Goal: Task Accomplishment & Management: Use online tool/utility

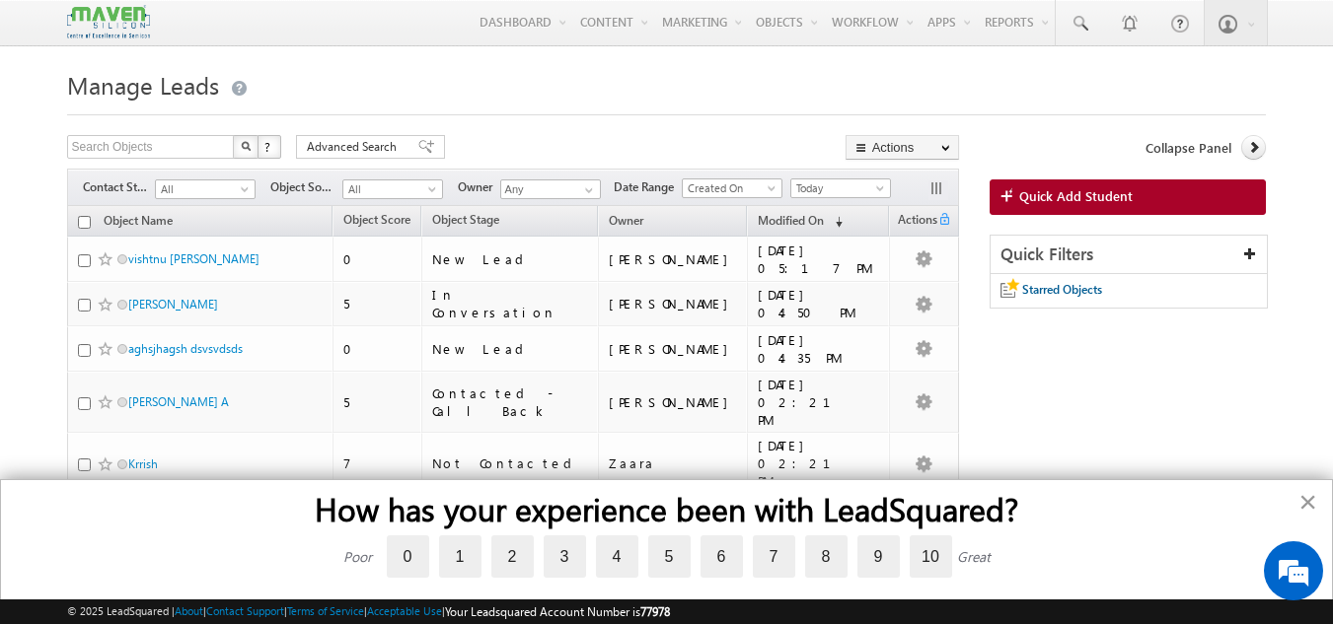
click at [1307, 503] on button "×" at bounding box center [1307, 502] width 19 height 32
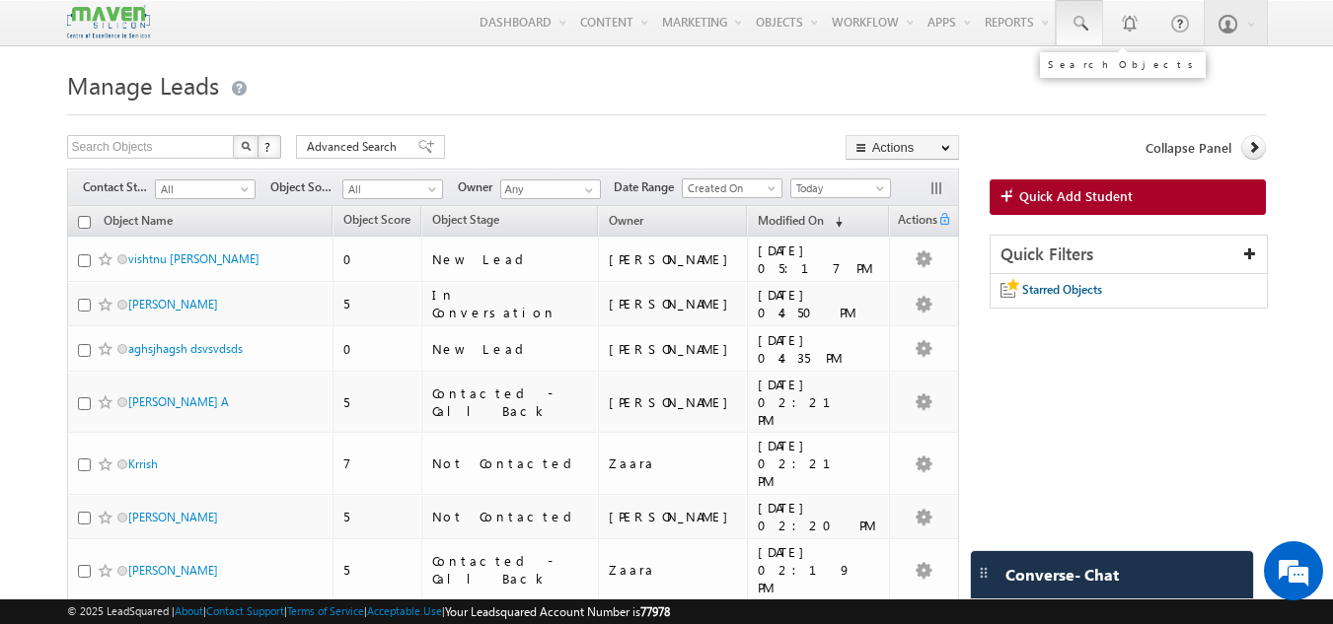
click at [1067, 8] on link at bounding box center [1078, 22] width 47 height 45
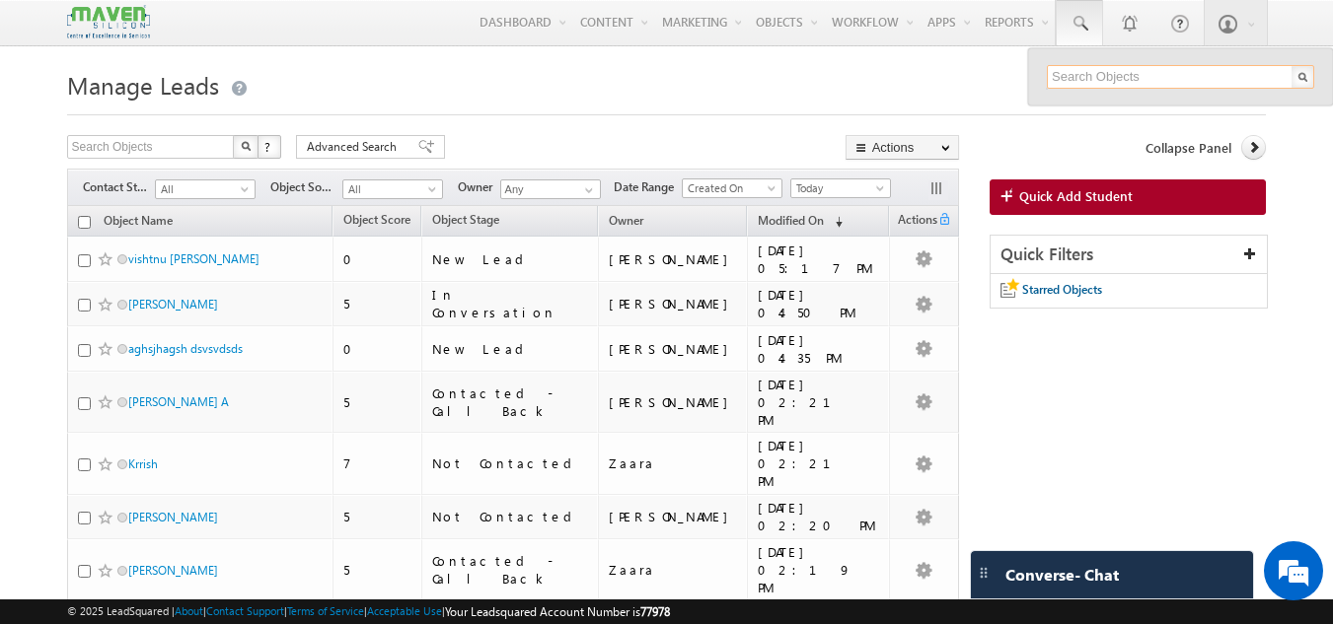
paste input "170012"
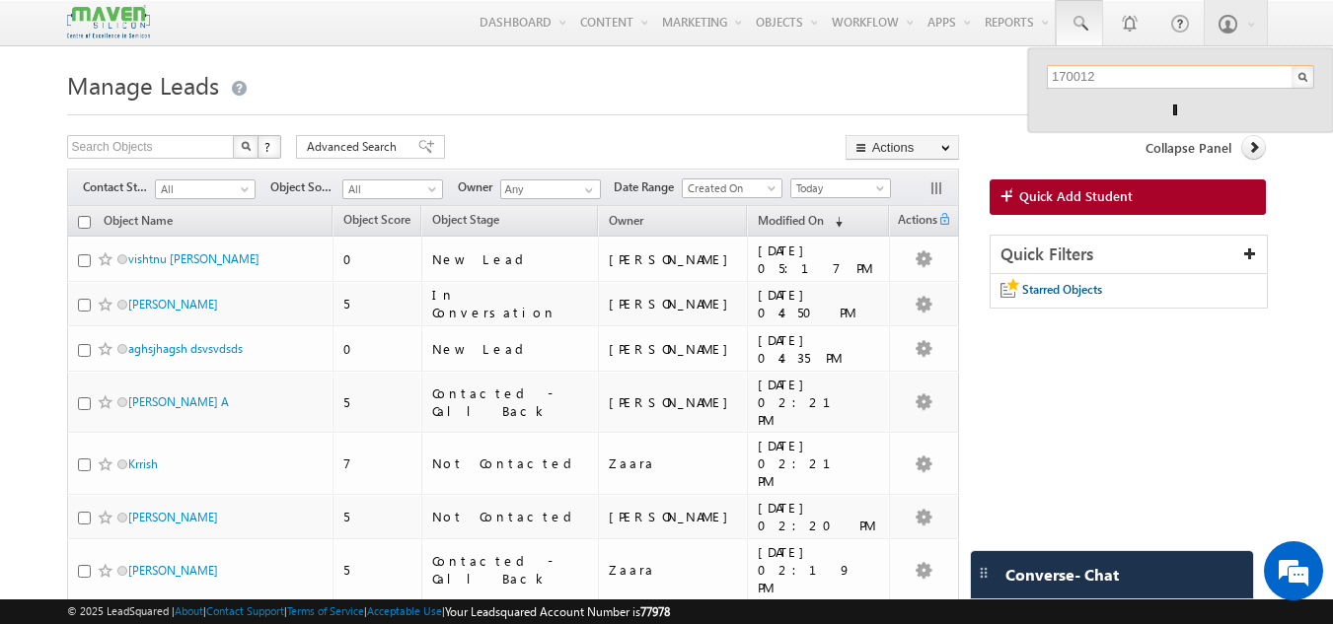
type input "170012"
click at [689, 94] on h1 "Manage Leads" at bounding box center [666, 83] width 1199 height 38
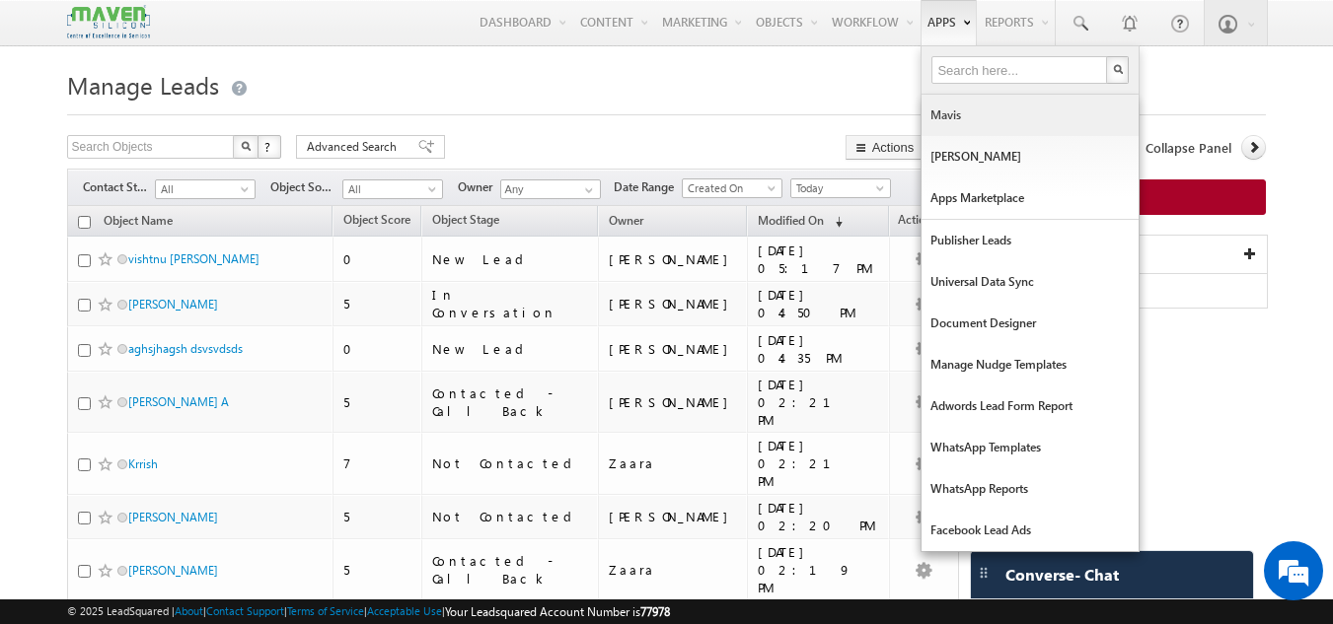
click at [936, 123] on link "Mavis" at bounding box center [1029, 115] width 217 height 41
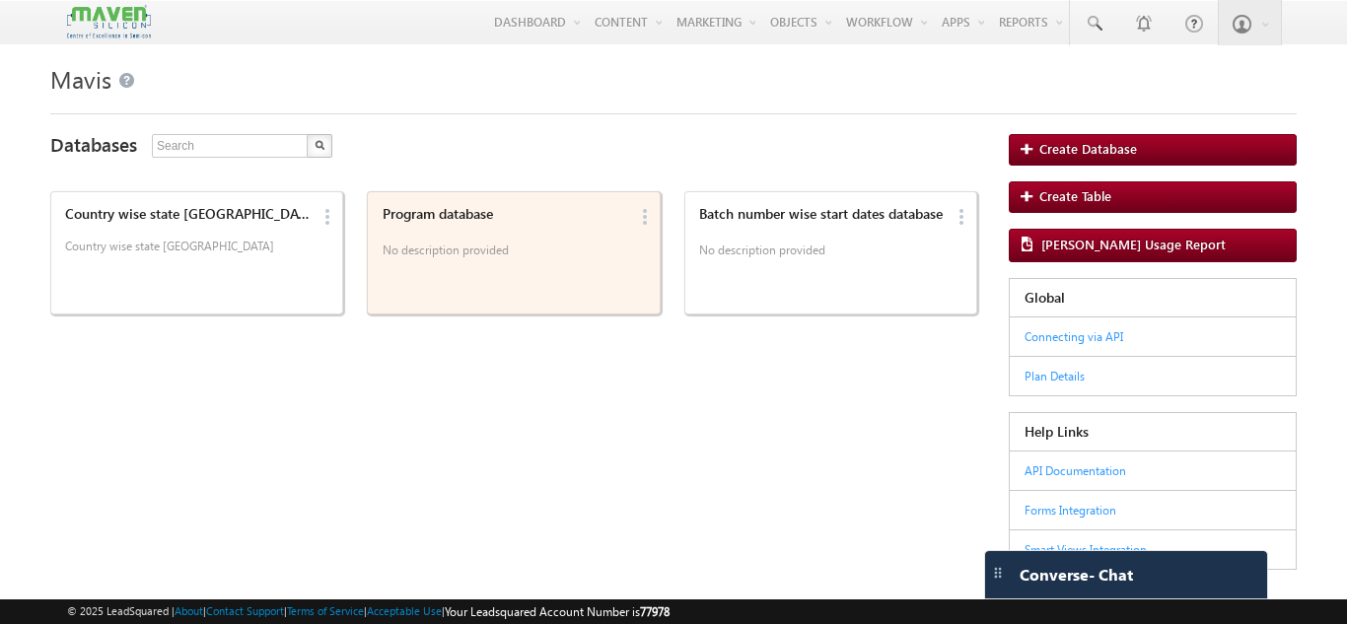
click at [558, 274] on div "Program database No description provided" at bounding box center [502, 253] width 252 height 106
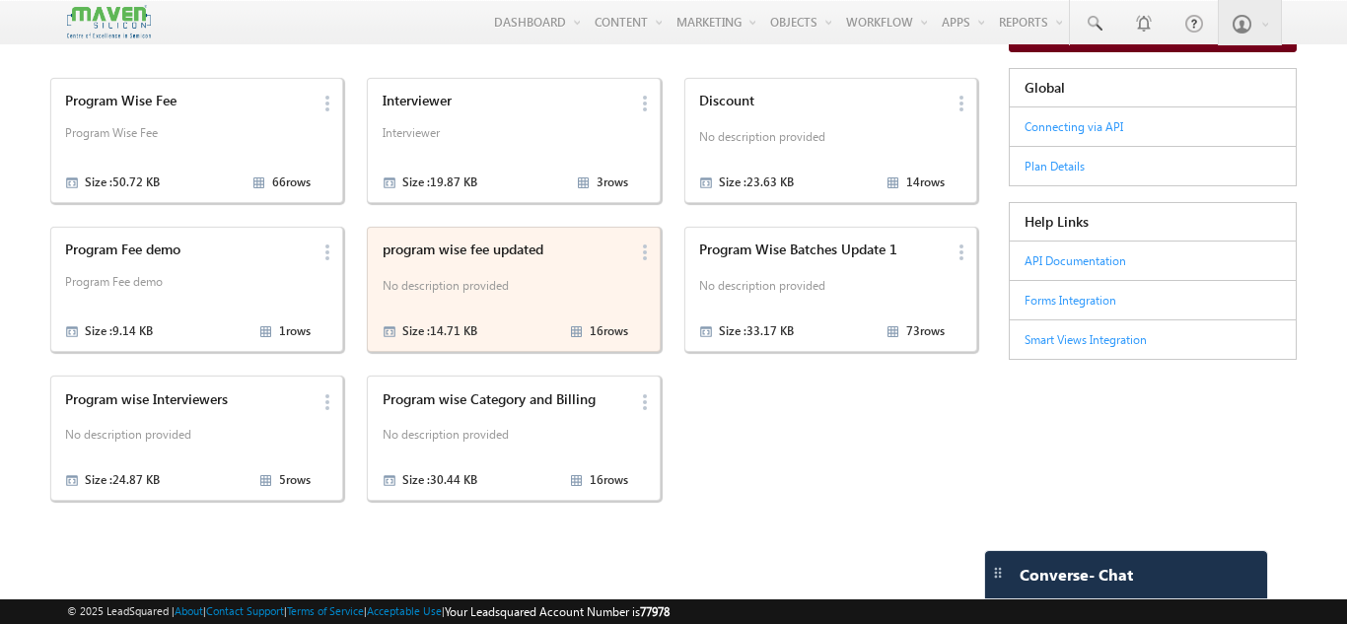
scroll to position [65, 0]
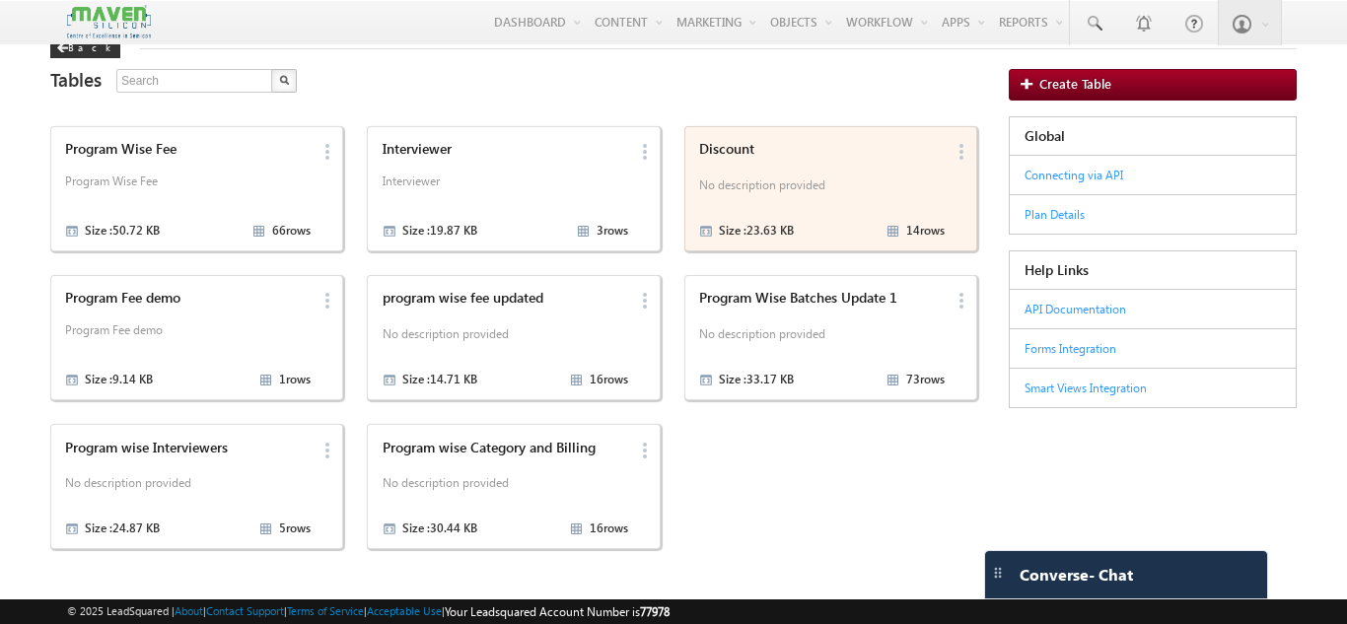
click at [722, 200] on p "No description provided" at bounding box center [822, 189] width 246 height 30
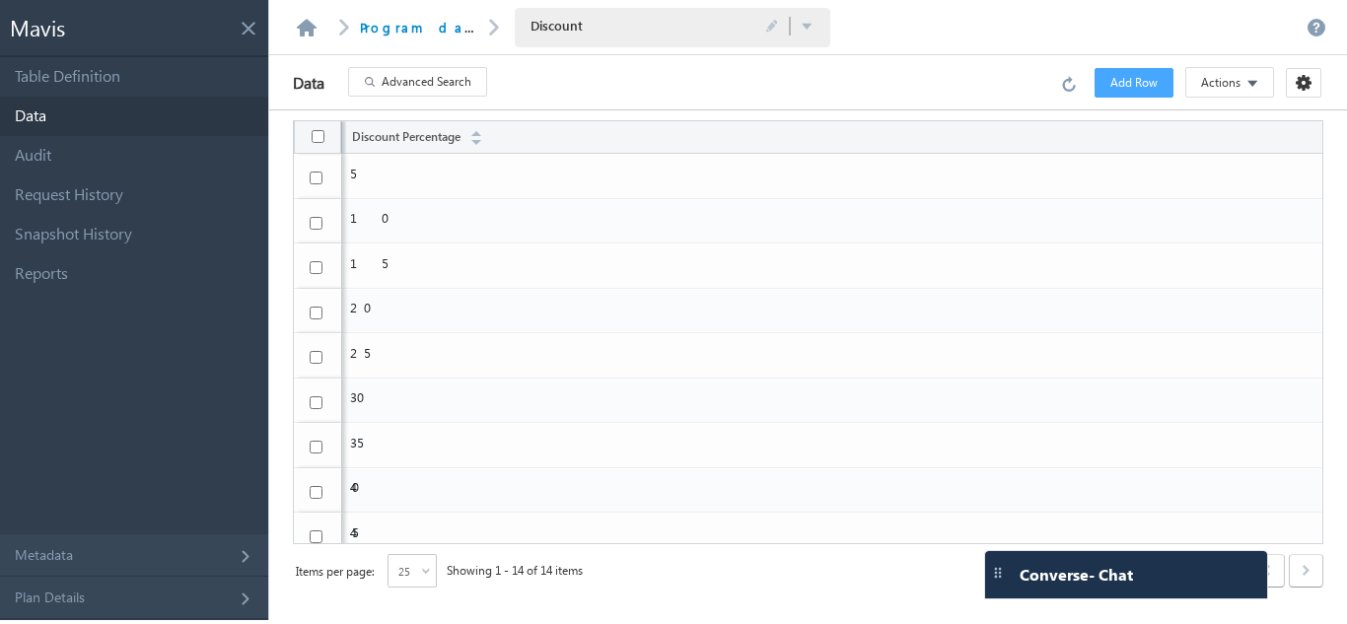
click at [1153, 85] on span "Add Row" at bounding box center [1134, 83] width 47 height 18
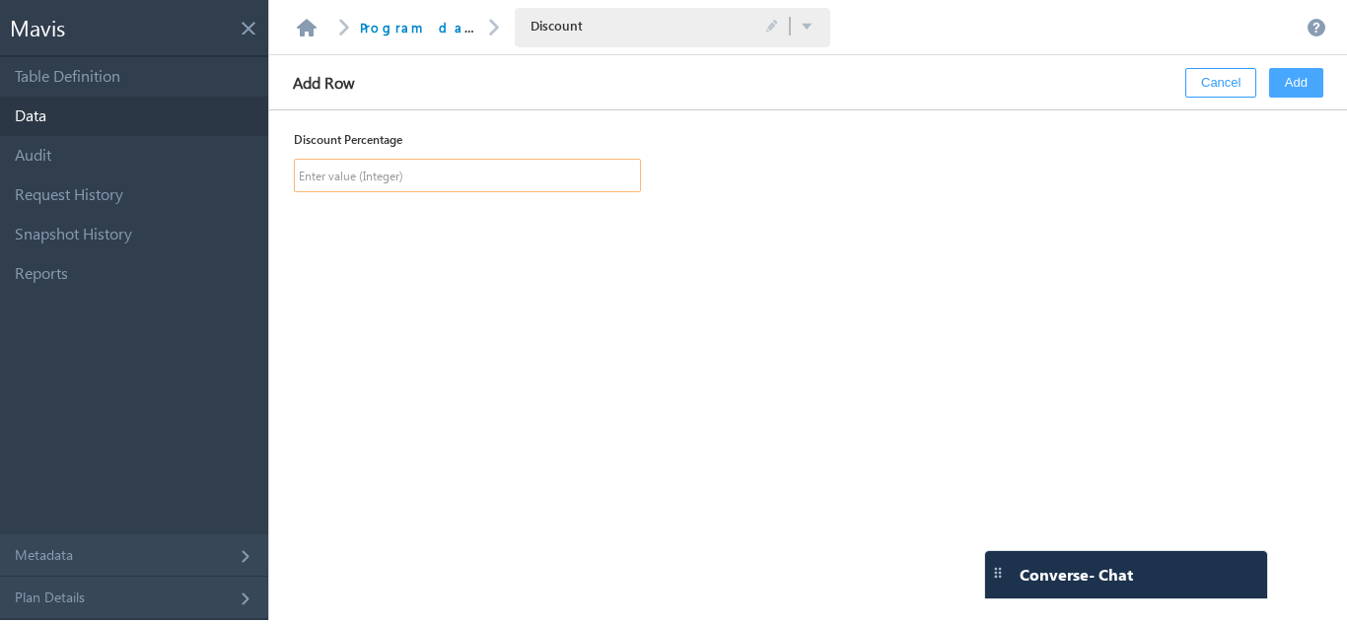
click at [501, 180] on input "text" at bounding box center [467, 176] width 346 height 34
click at [897, 354] on section "Discount Percentage 32" at bounding box center [808, 365] width 1078 height 510
click at [357, 181] on input "32" at bounding box center [467, 176] width 346 height 34
click at [661, 181] on label at bounding box center [675, 177] width 49 height 24
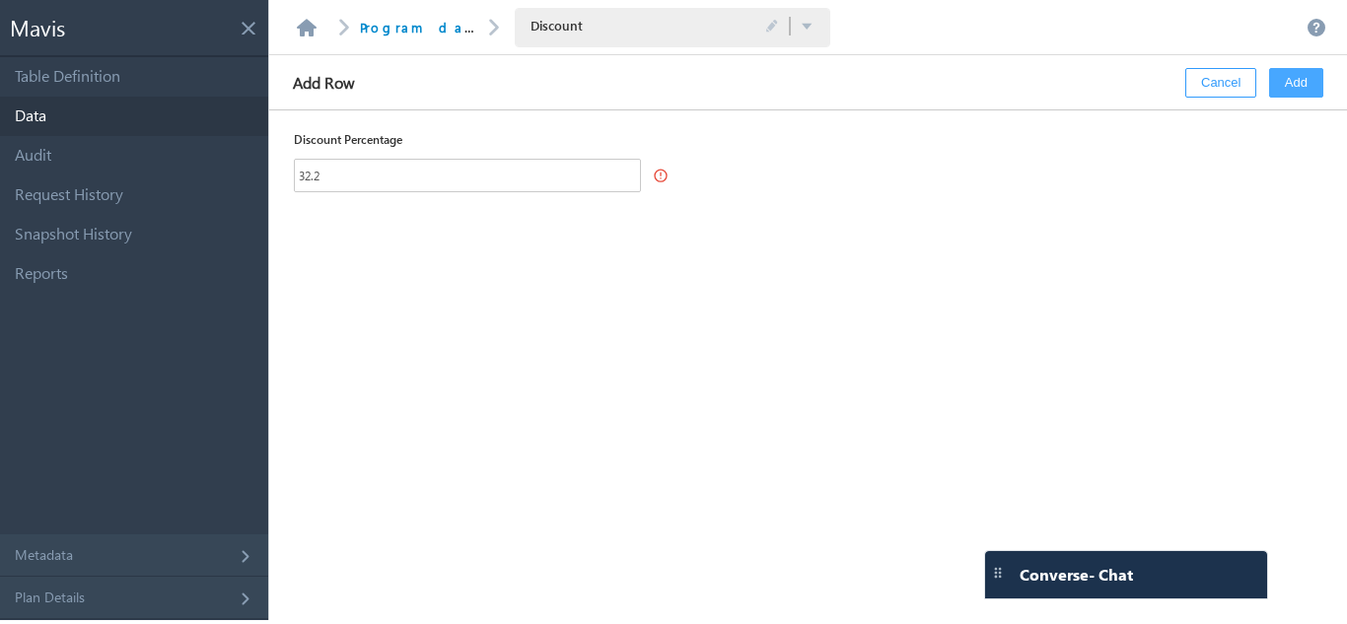
click at [661, 174] on label at bounding box center [675, 177] width 49 height 24
click at [1291, 91] on button "Add" at bounding box center [1296, 83] width 54 height 30
click at [359, 180] on input "32.2" at bounding box center [467, 176] width 346 height 34
type input "32"
click at [1316, 76] on button "Add" at bounding box center [1296, 83] width 54 height 30
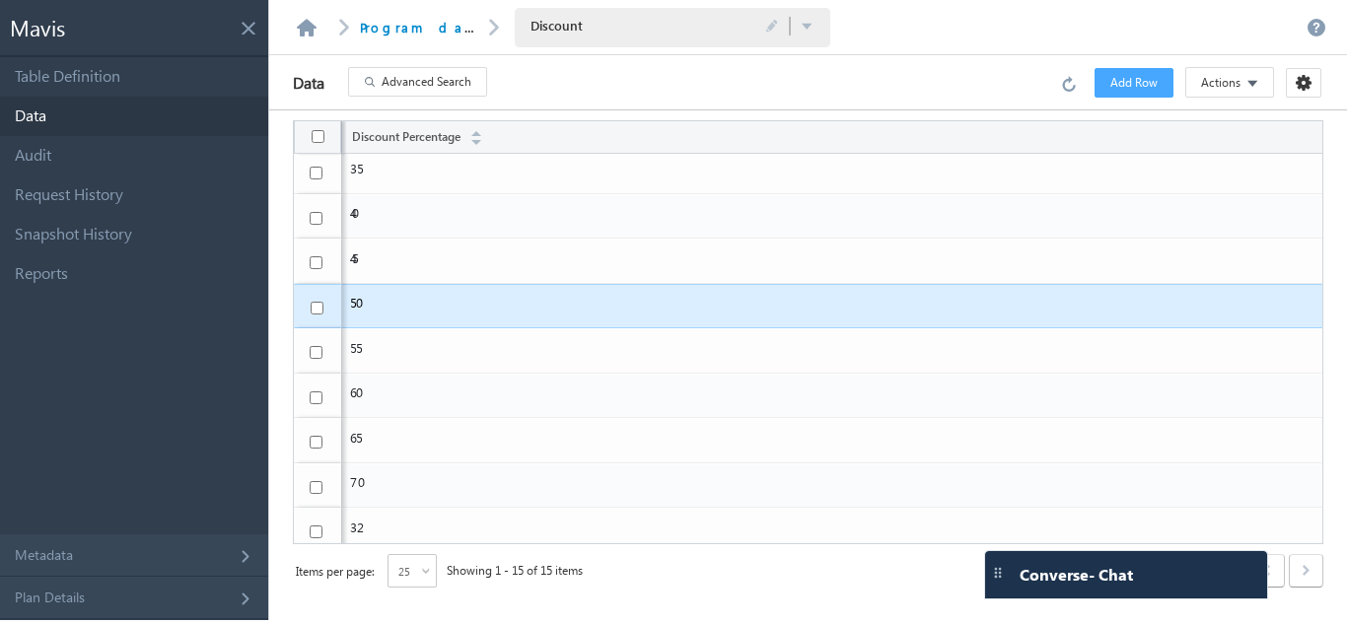
scroll to position [284, 0]
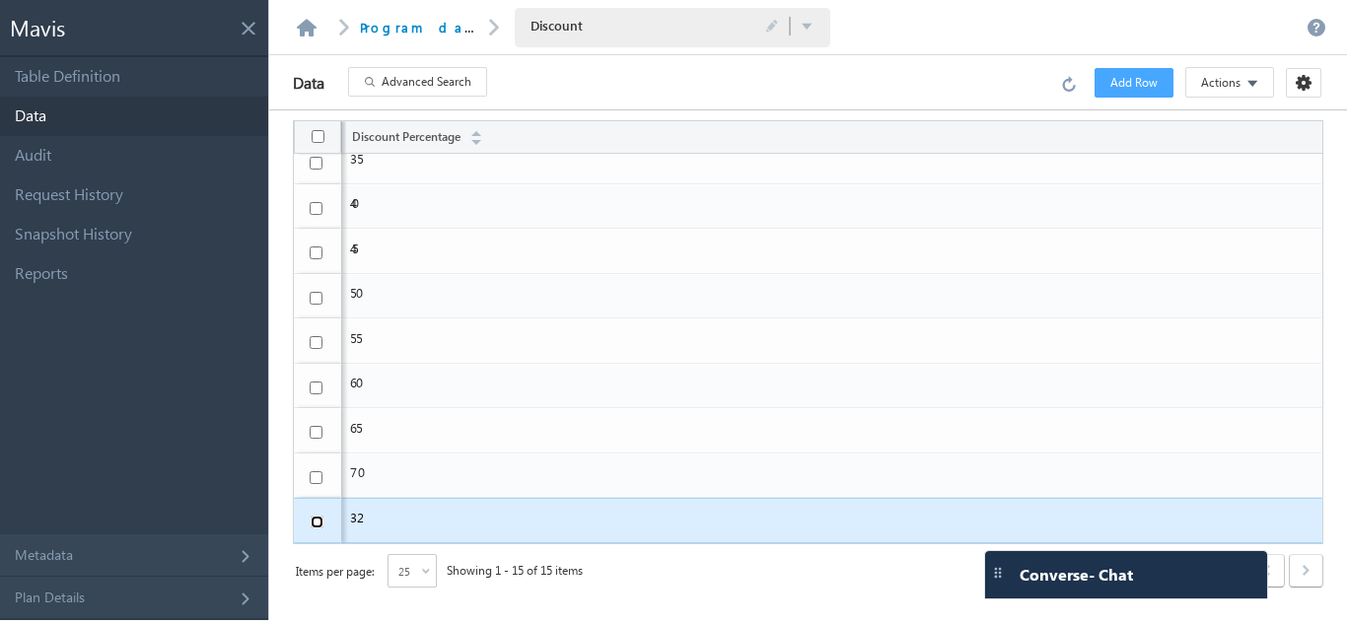
click at [315, 523] on input "checkbox" at bounding box center [317, 522] width 13 height 13
checkbox input "true"
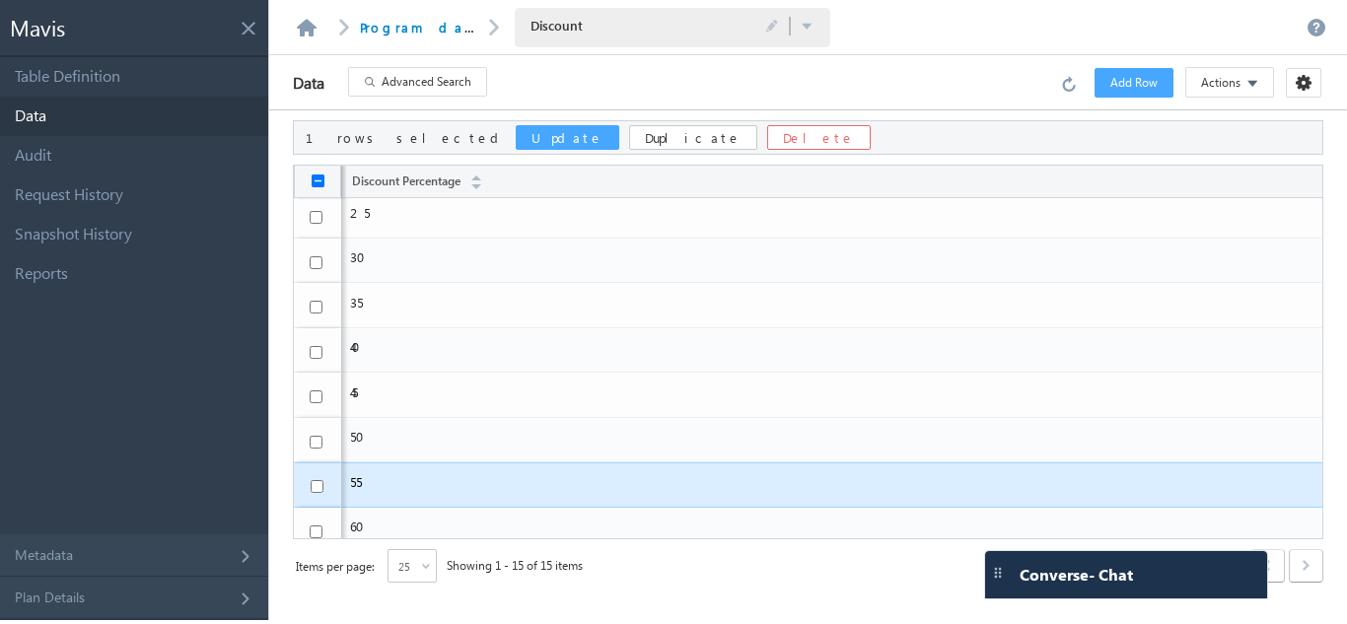
scroll to position [333, 0]
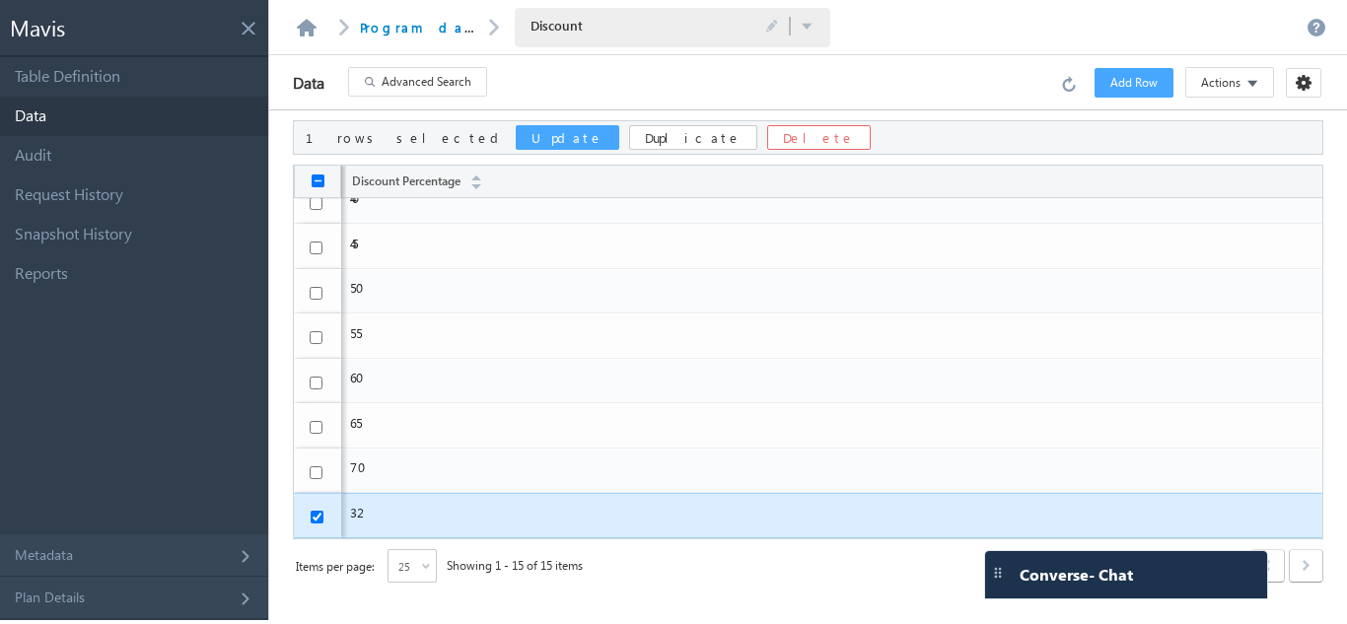
click at [516, 135] on button "Update" at bounding box center [568, 137] width 104 height 25
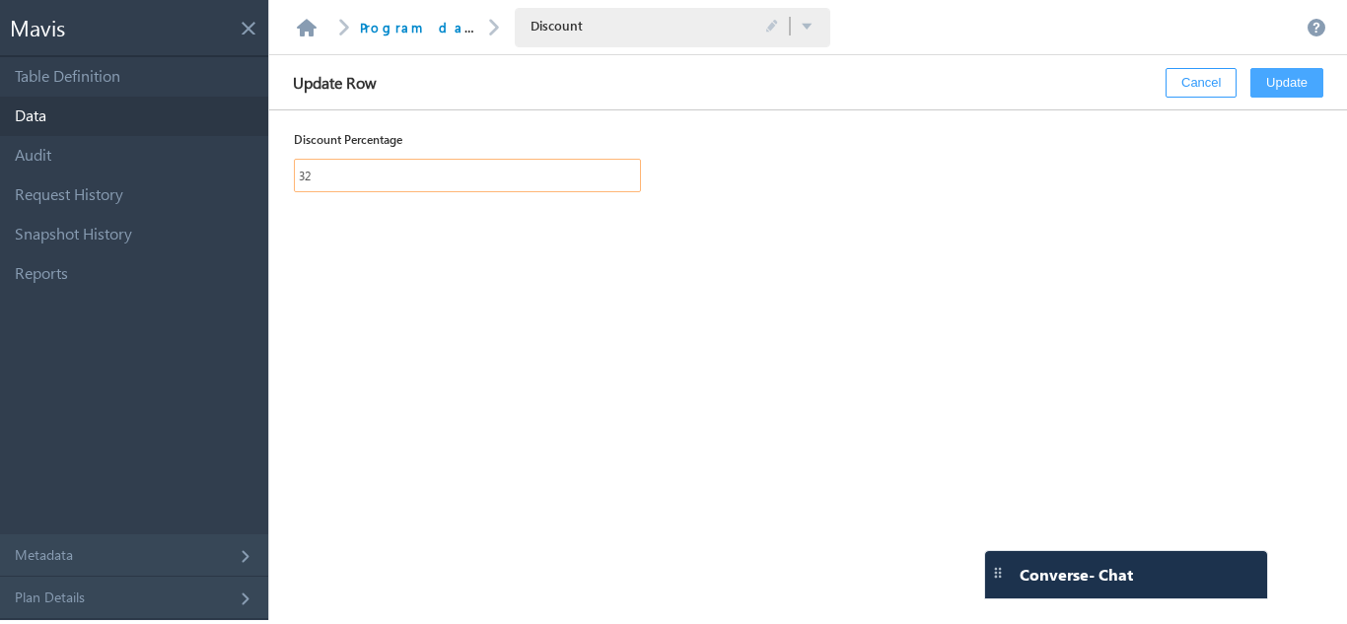
drag, startPoint x: 305, startPoint y: 181, endPoint x: 323, endPoint y: 239, distance: 59.9
click at [305, 181] on input "32" at bounding box center [467, 176] width 346 height 34
type input "42"
click at [1290, 77] on button "Update" at bounding box center [1287, 83] width 73 height 30
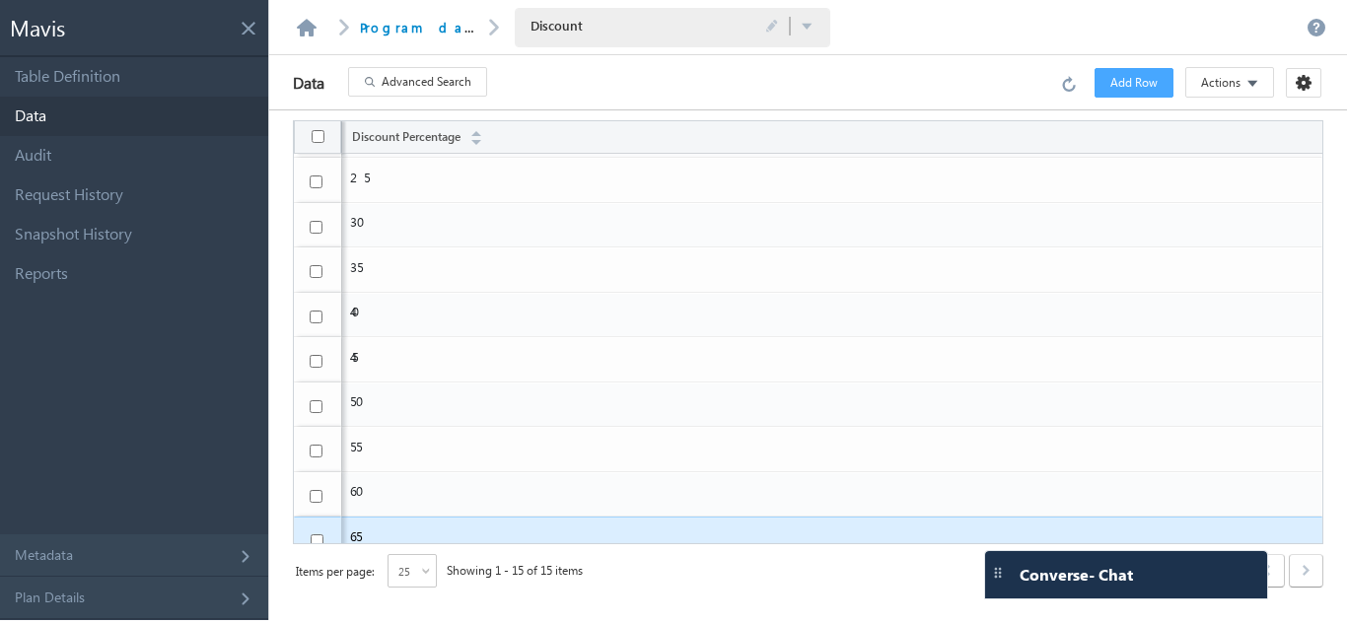
scroll to position [284, 0]
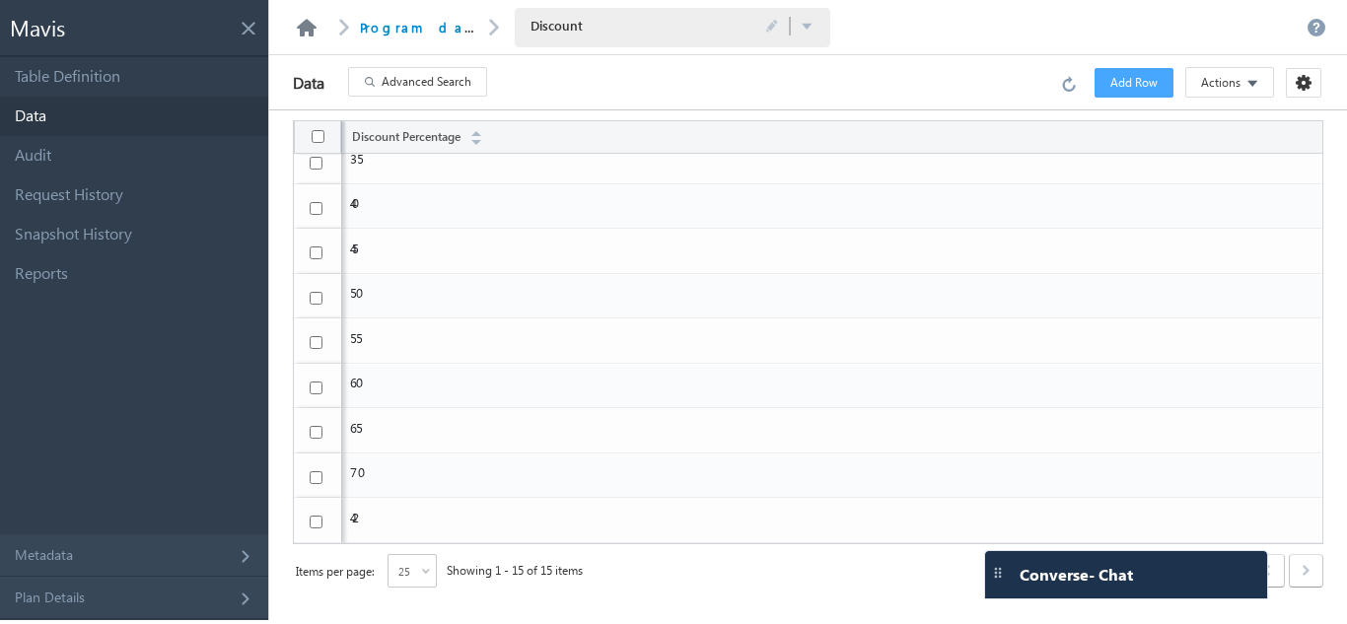
click at [299, 21] on link at bounding box center [307, 28] width 24 height 18
